Goal: Information Seeking & Learning: Learn about a topic

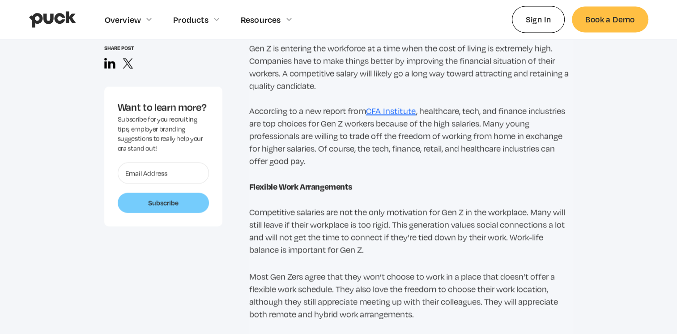
scroll to position [1701, 0]
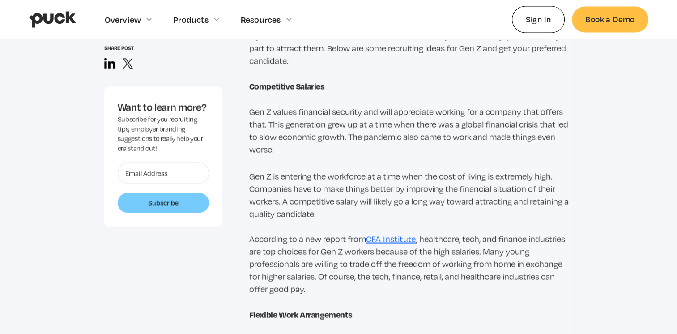
click at [382, 236] on link "CFA Institute" at bounding box center [391, 239] width 50 height 10
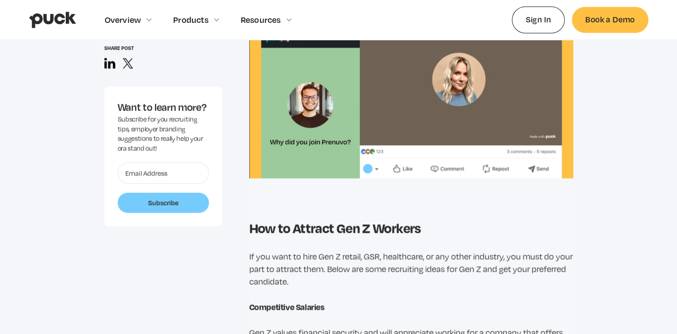
drag, startPoint x: 420, startPoint y: 238, endPoint x: 362, endPoint y: 238, distance: 57.7
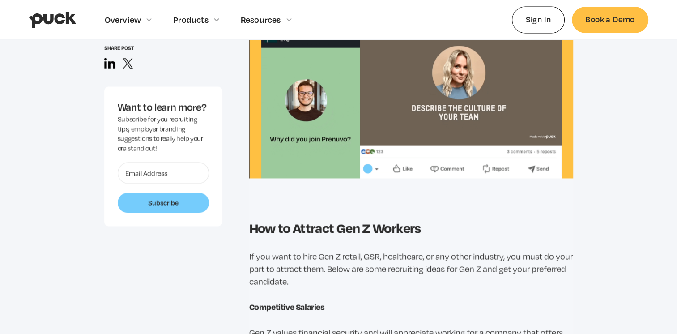
copy p "CFA Institute ,"
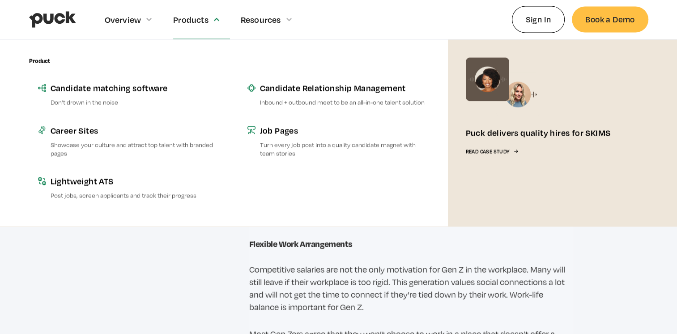
scroll to position [1839, 0]
